Goal: Information Seeking & Learning: Learn about a topic

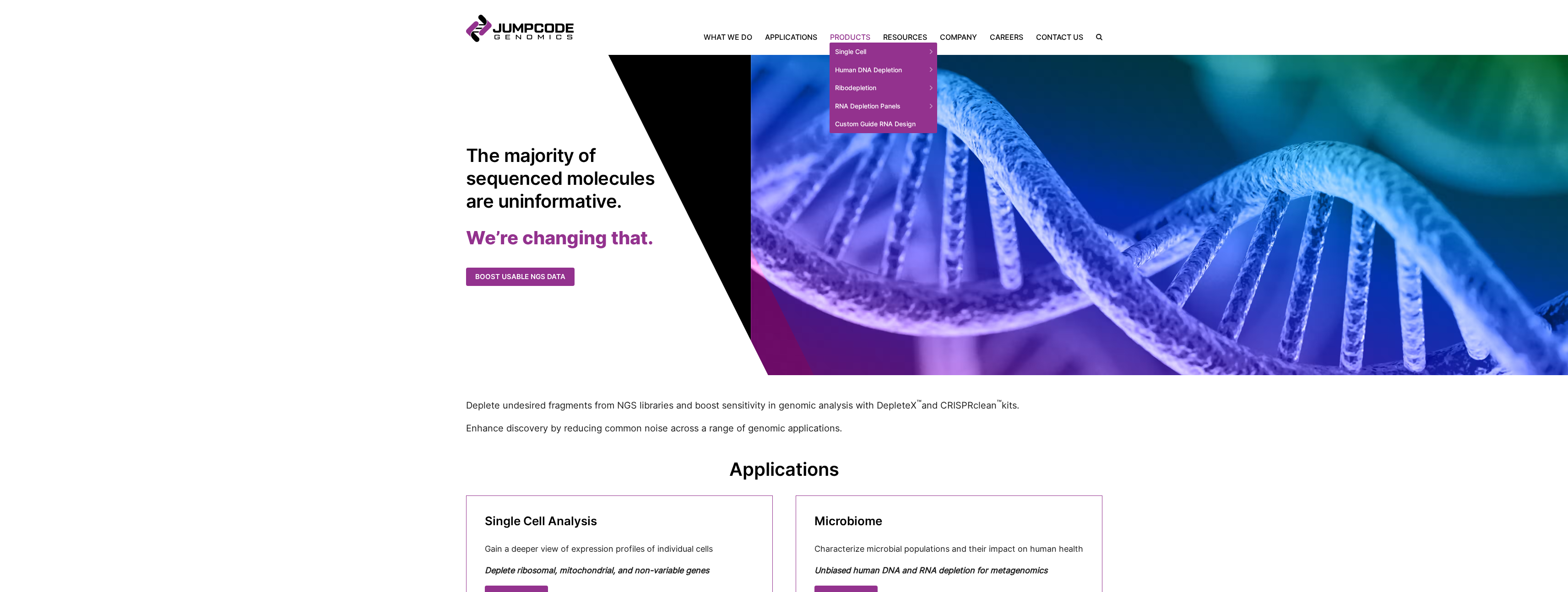
click at [845, 40] on link "Products" at bounding box center [850, 37] width 53 height 11
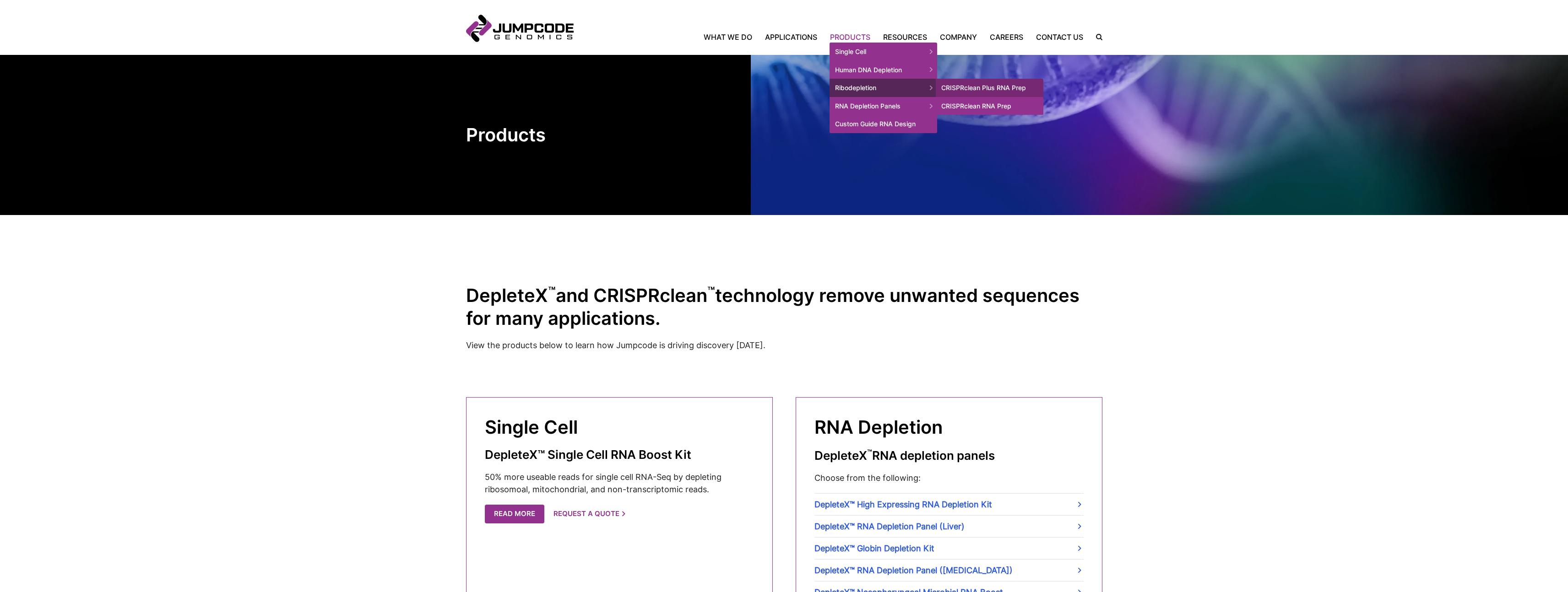
click at [1022, 108] on link "CRISPRclean RNA Prep" at bounding box center [989, 106] width 108 height 18
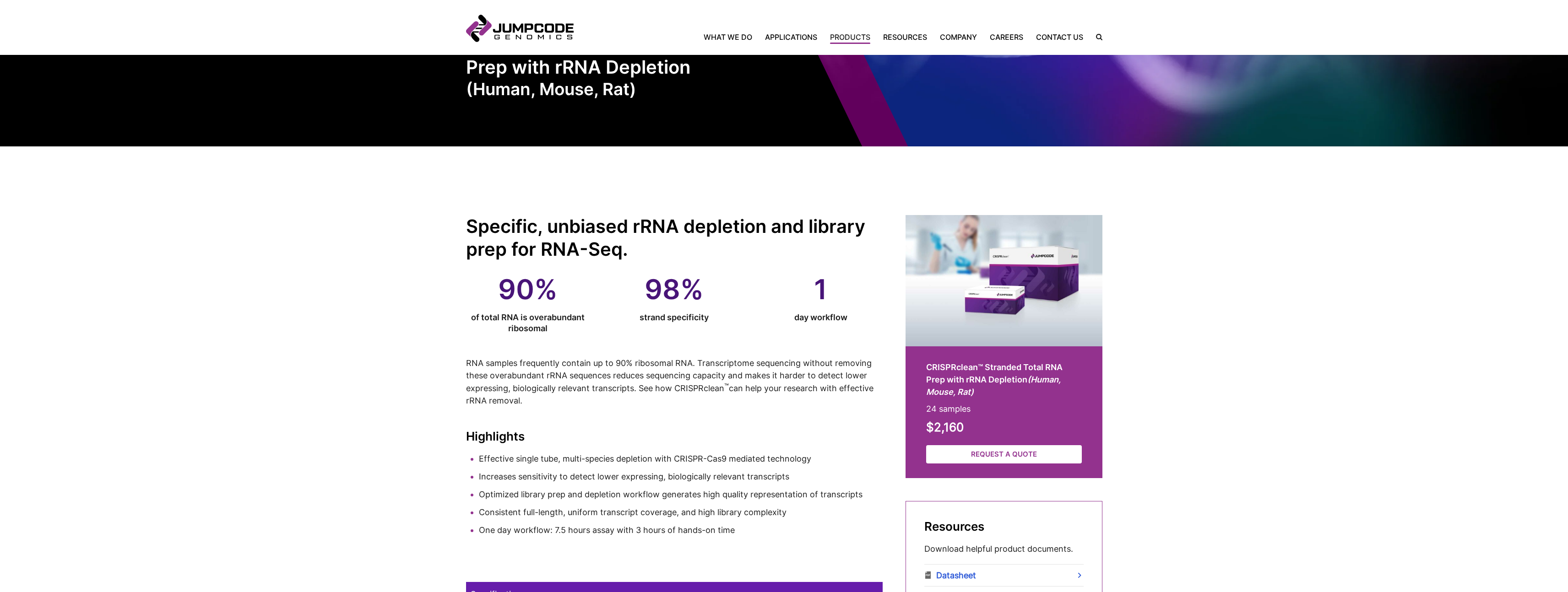
scroll to position [68, 0]
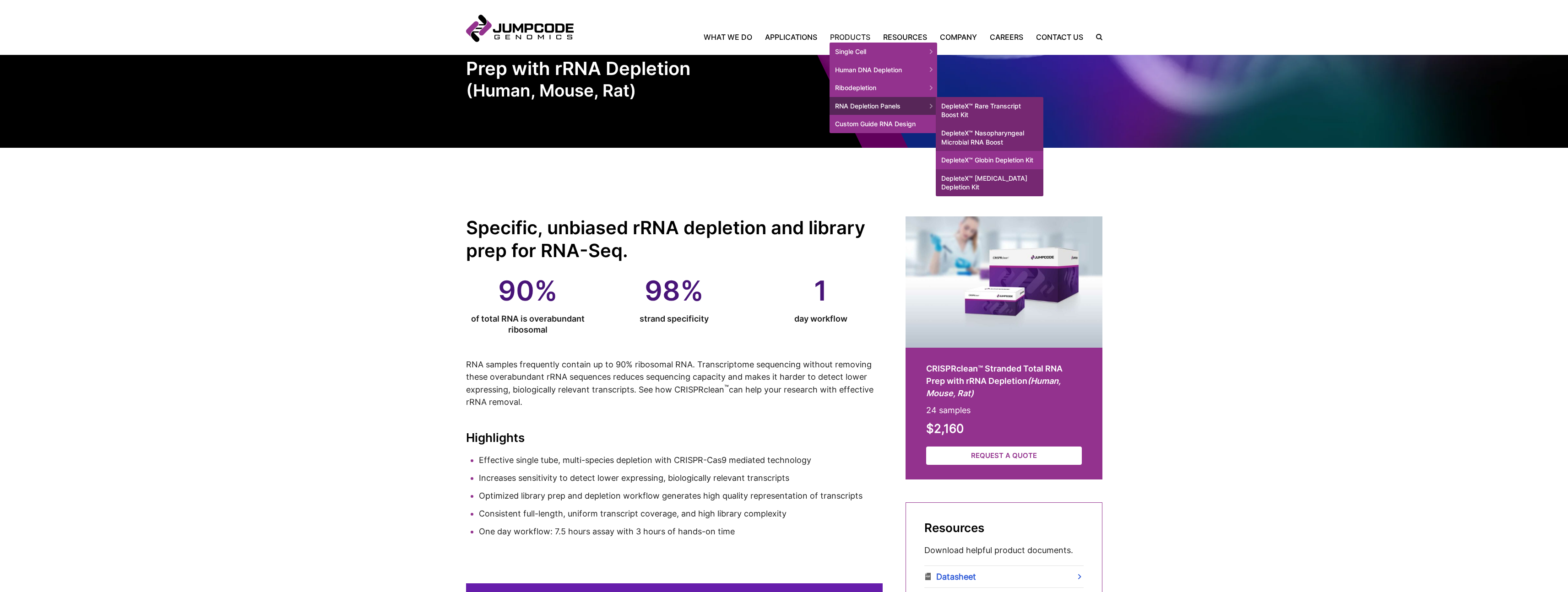
click at [966, 161] on link "DepleteX™ Globin Depletion Kit" at bounding box center [989, 160] width 108 height 18
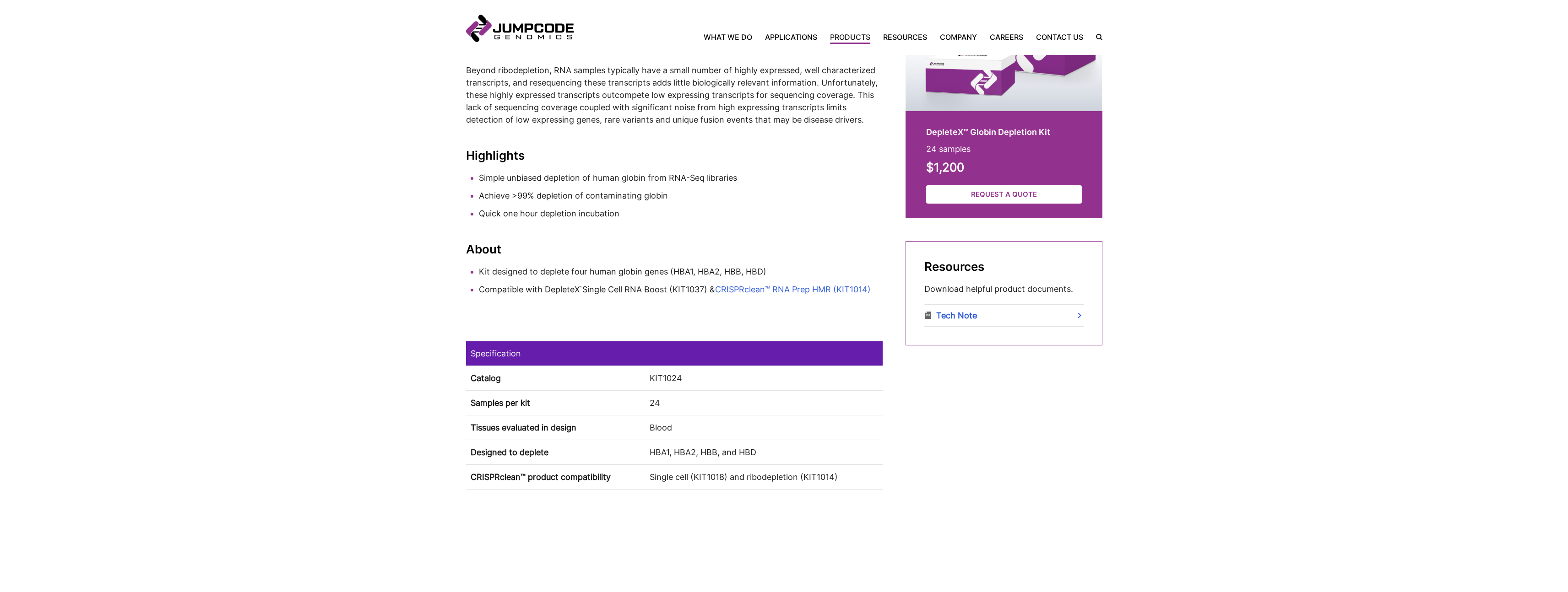
scroll to position [326, 0]
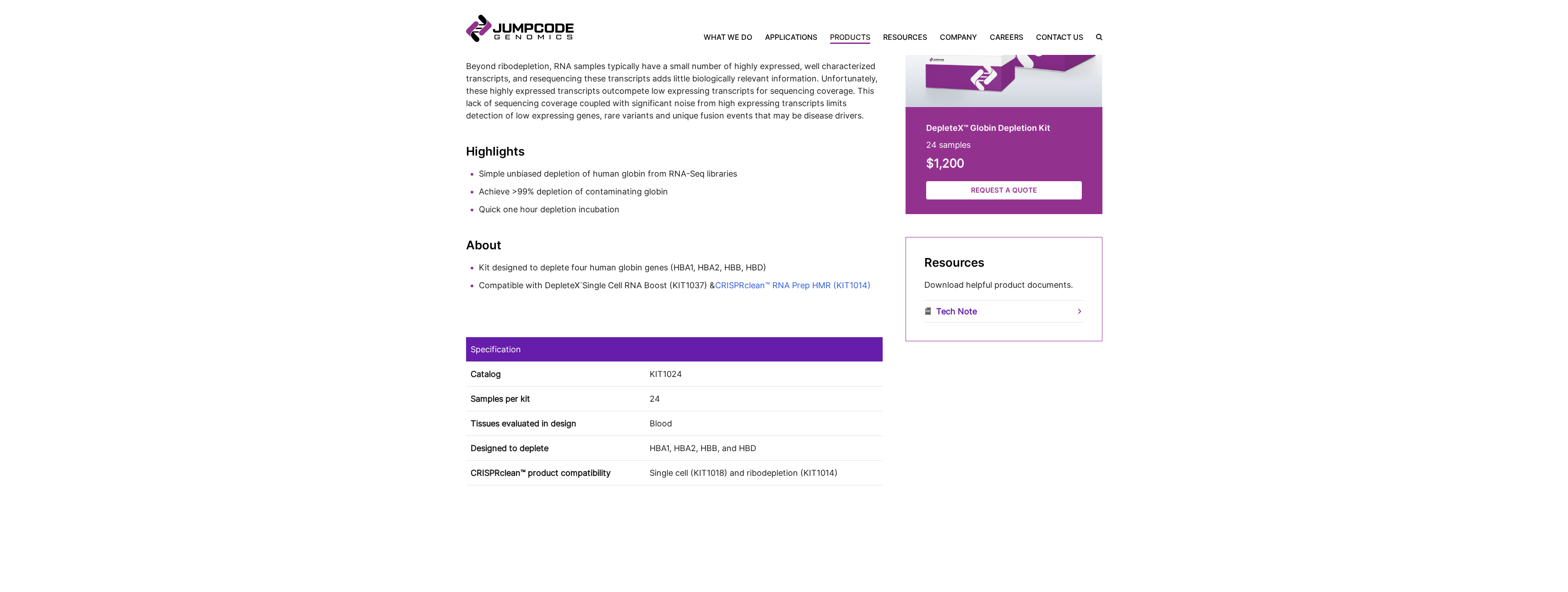
click at [984, 307] on link "Tech Note" at bounding box center [1004, 311] width 159 height 21
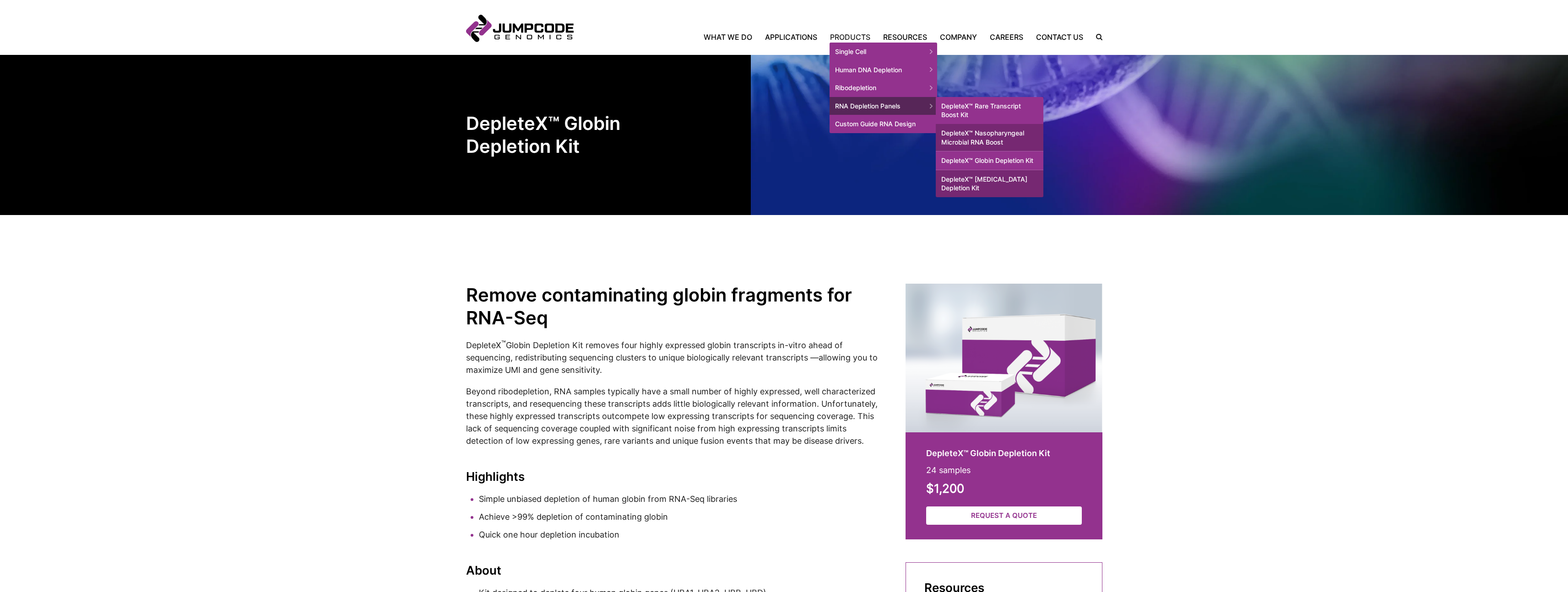
click at [996, 112] on link "DepleteX™ Rare Transcript Boost Kit" at bounding box center [989, 110] width 108 height 27
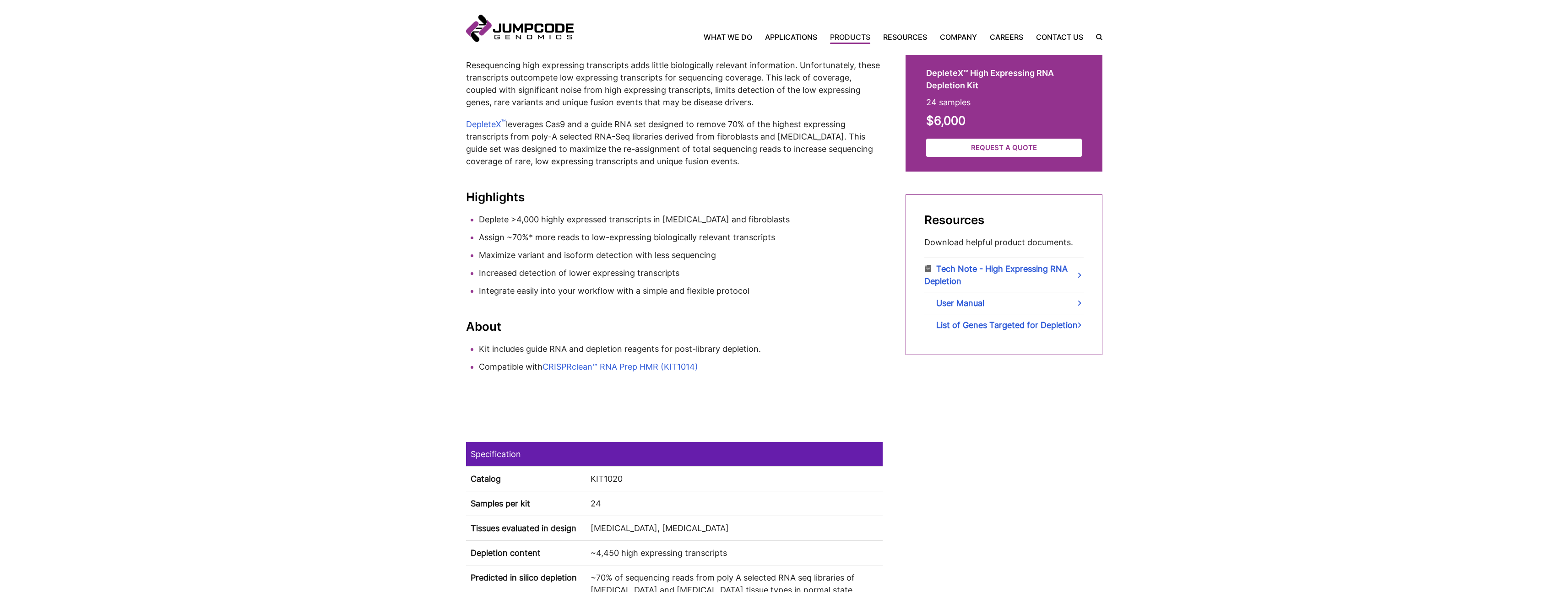
scroll to position [364, 0]
click at [1077, 275] on link "Tech Note - High Expressing RNA Depletion" at bounding box center [1004, 274] width 159 height 34
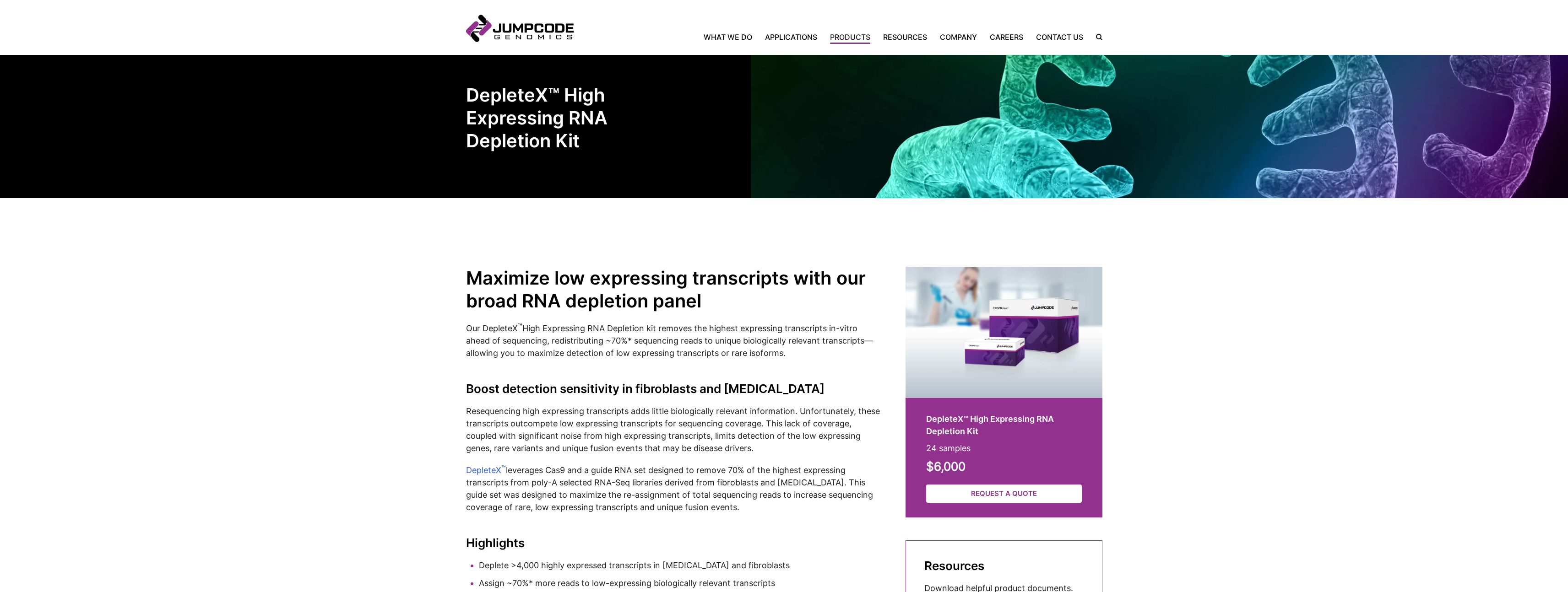
scroll to position [0, 0]
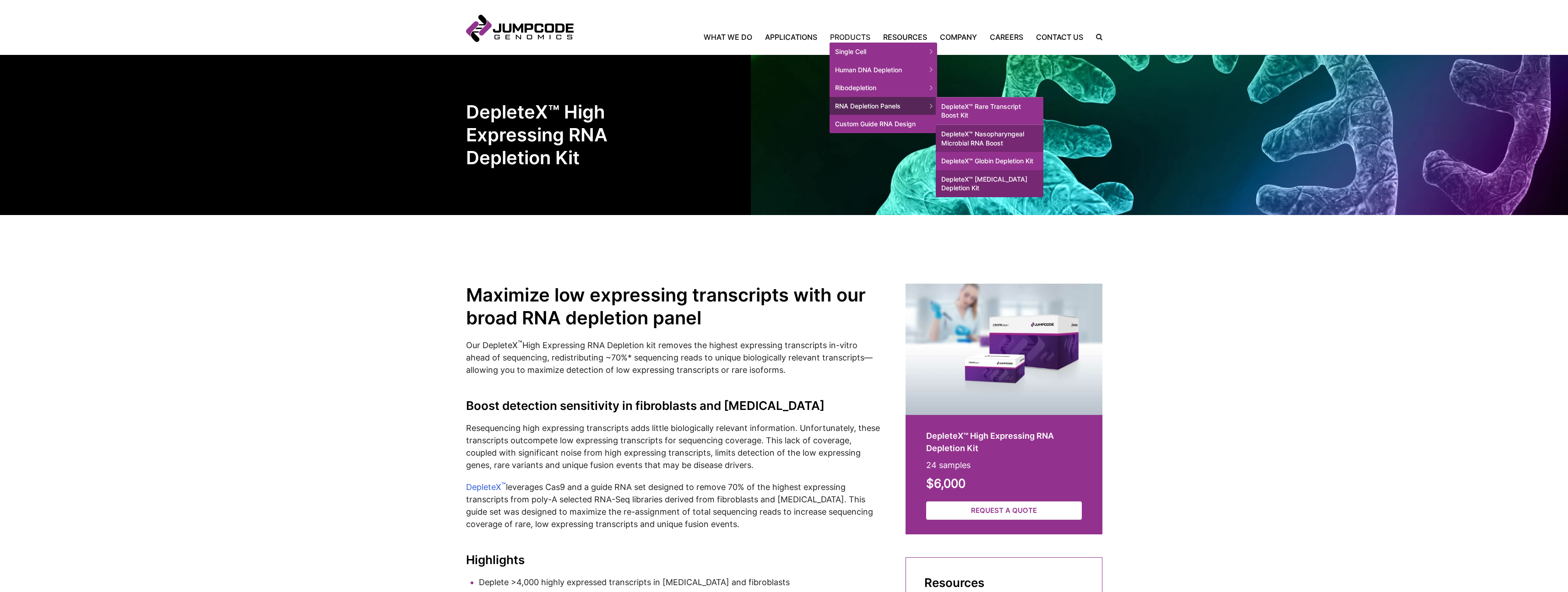
click at [1009, 166] on link "DepleteX™ Globin Depletion Kit" at bounding box center [989, 161] width 108 height 18
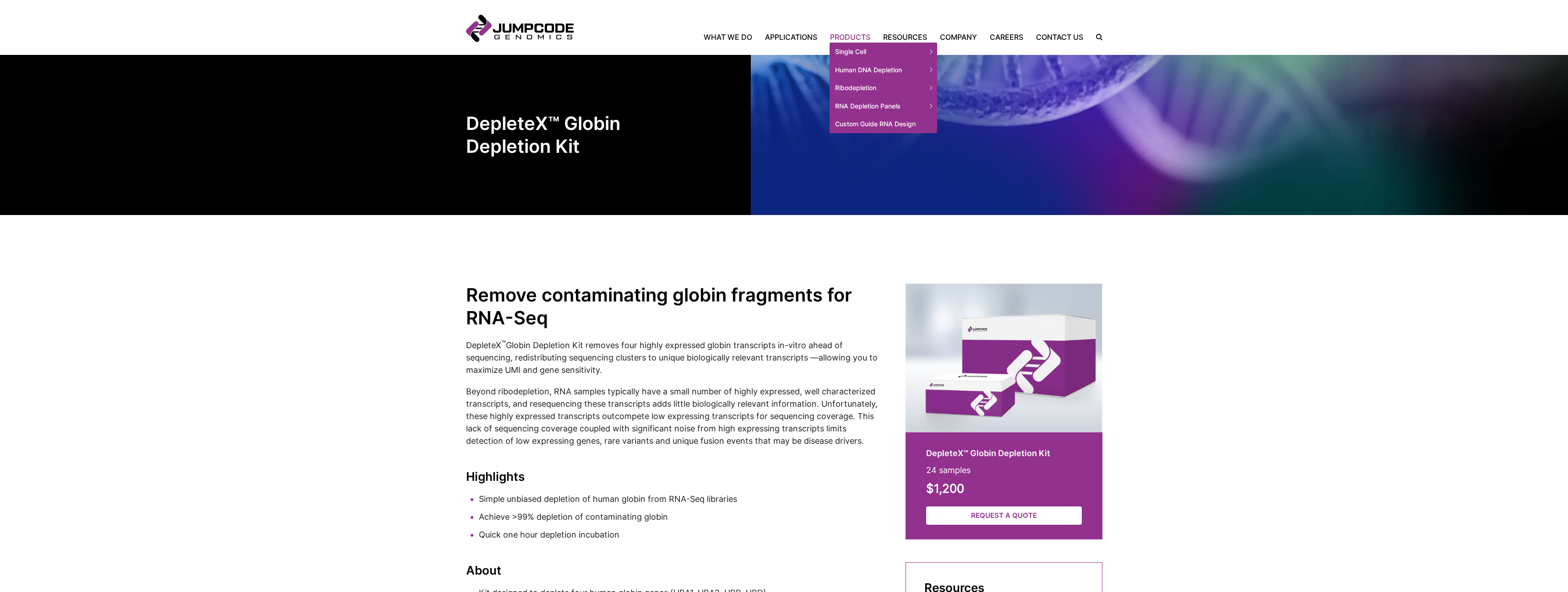
click at [858, 34] on link "Products" at bounding box center [850, 37] width 53 height 11
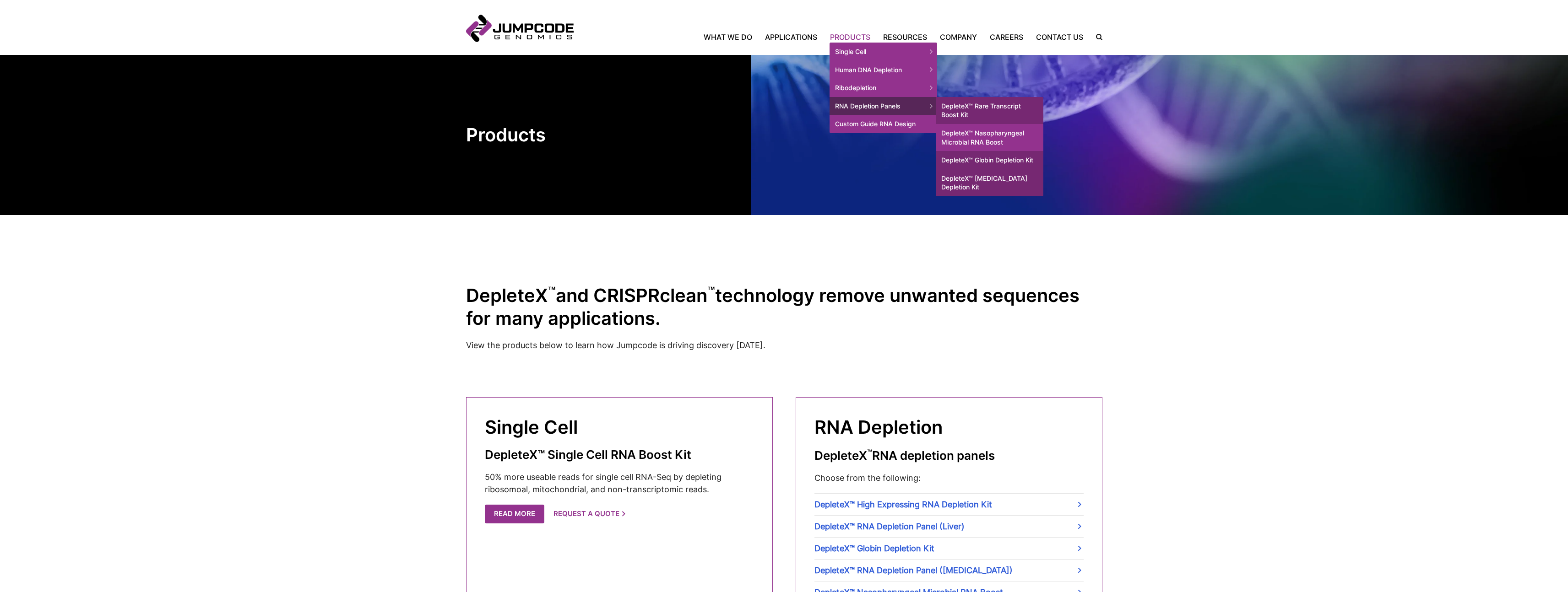
click at [982, 138] on link "DepleteX™ Nasopharyngeal Microbial RNA Boost" at bounding box center [989, 138] width 108 height 27
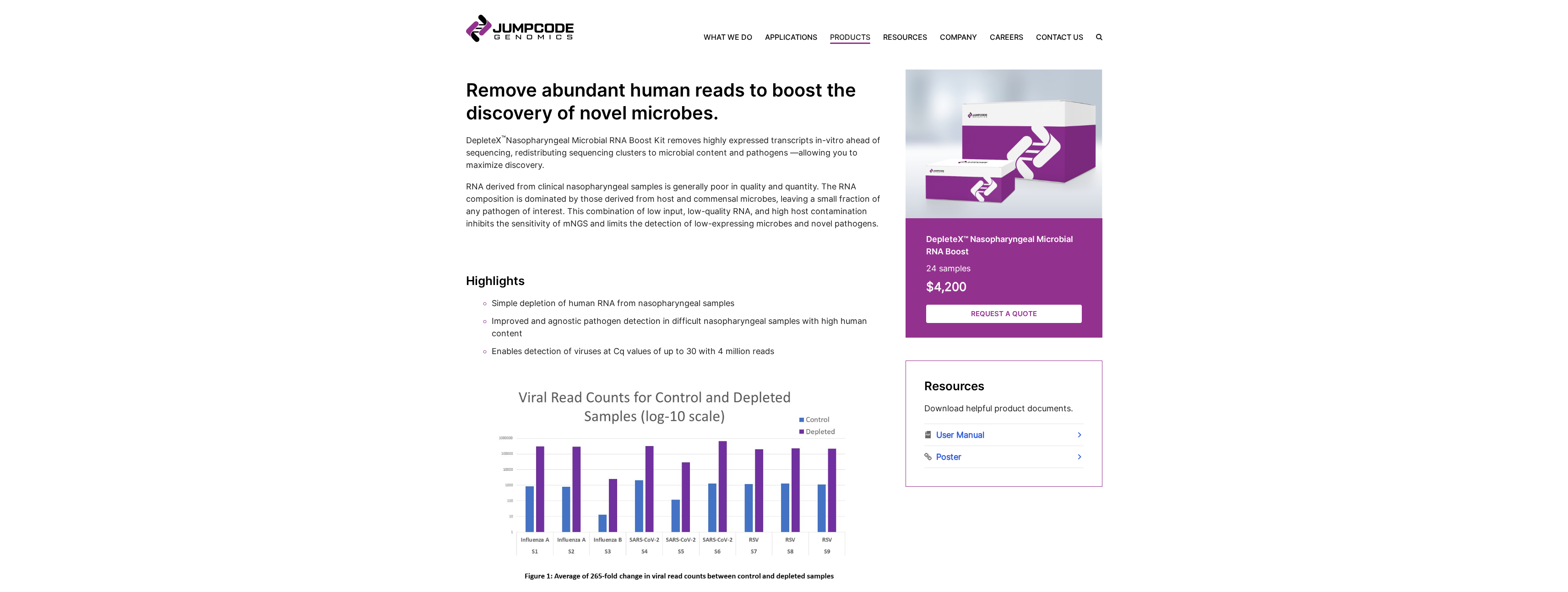
scroll to position [215, 0]
click at [981, 434] on link "User Manual" at bounding box center [1004, 434] width 159 height 21
